Goal: Task Accomplishment & Management: Manage account settings

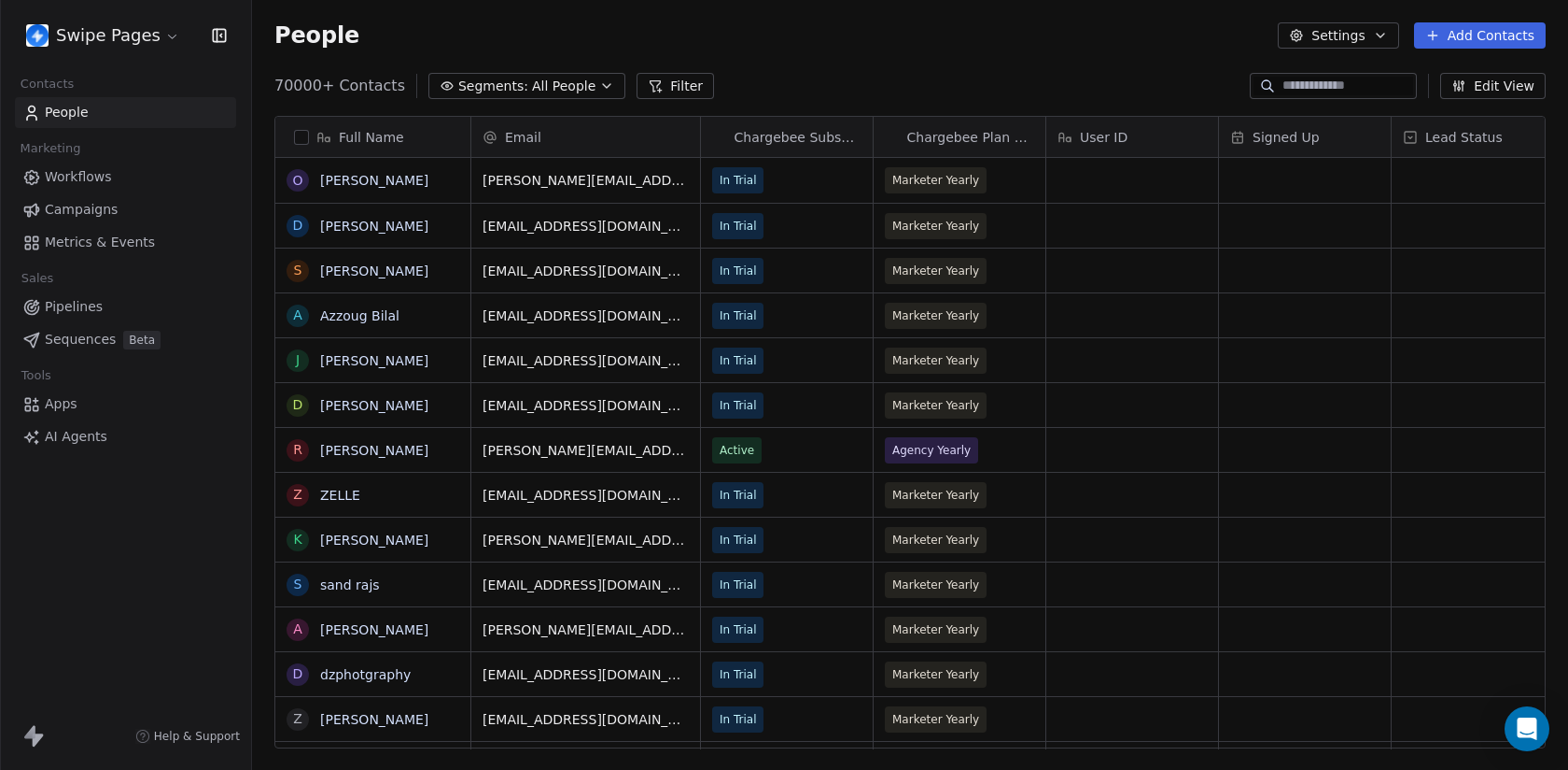
scroll to position [1, 1]
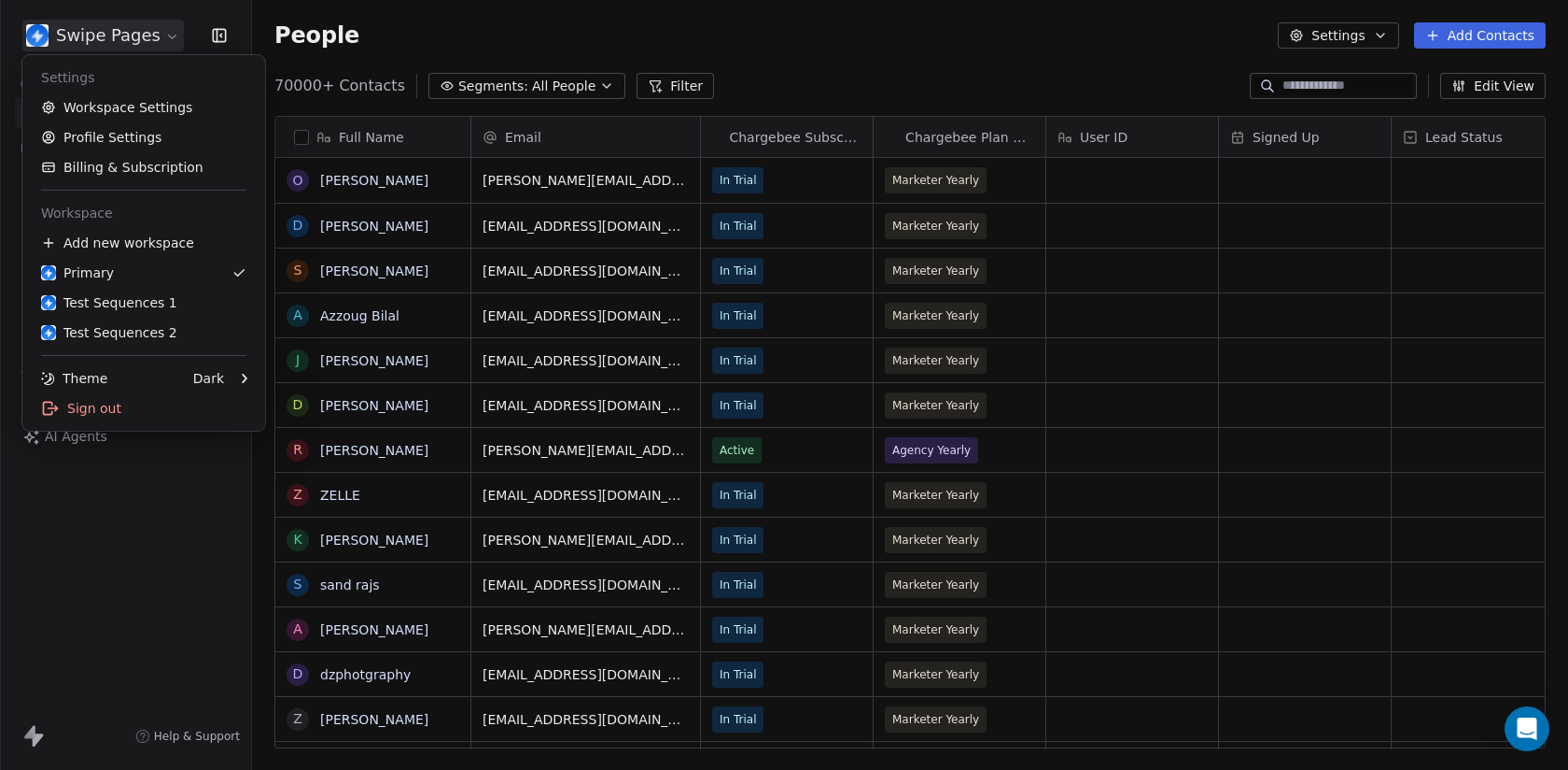
click at [119, 50] on html "Swipe Pages Contacts People Marketing Workflows Campaigns Metrics & Events Sale…" at bounding box center [784, 385] width 1568 height 770
click at [183, 403] on div "Sign out" at bounding box center [144, 408] width 227 height 30
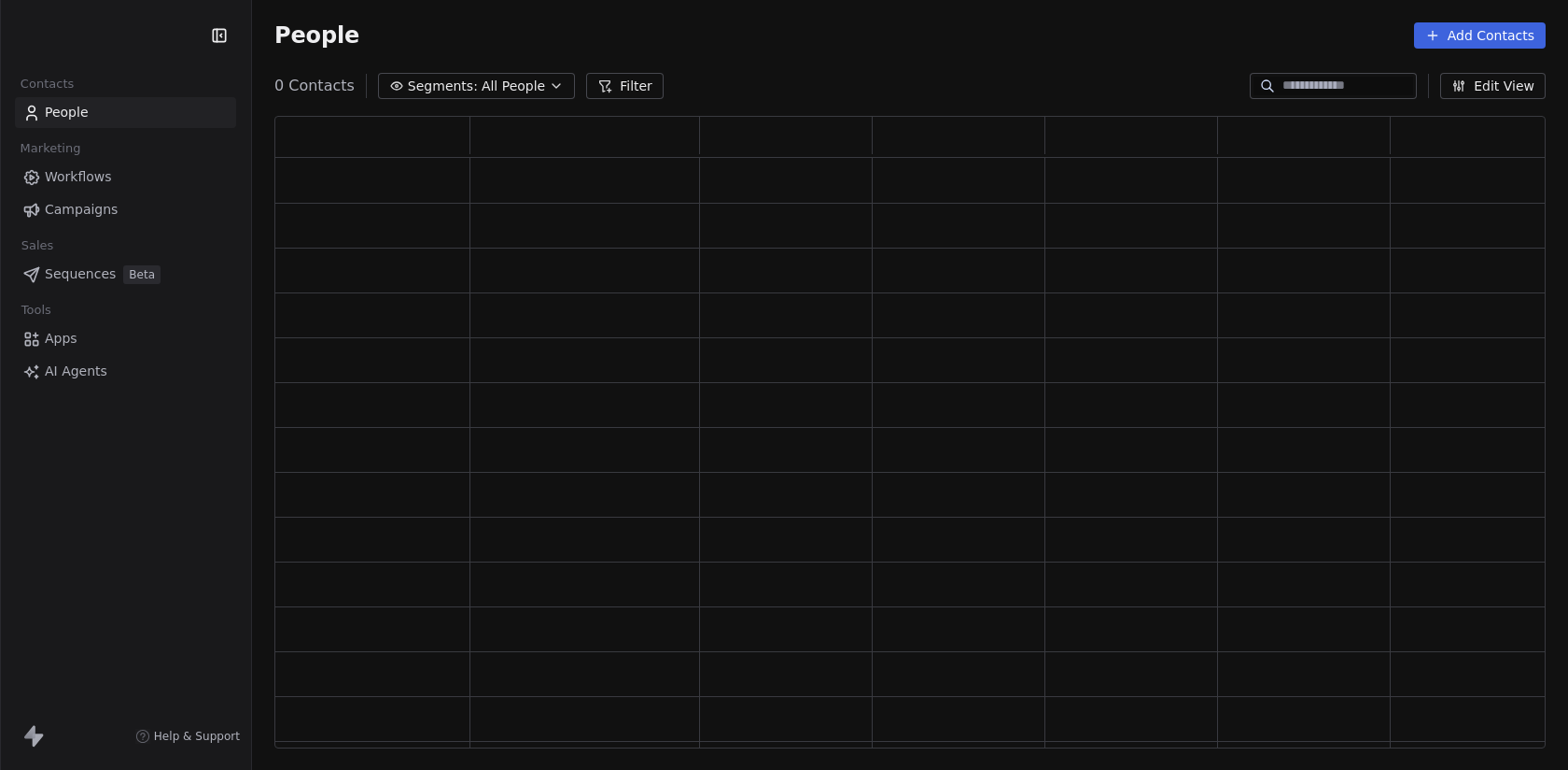
scroll to position [632, 1271]
